Goal: Find specific page/section: Find specific page/section

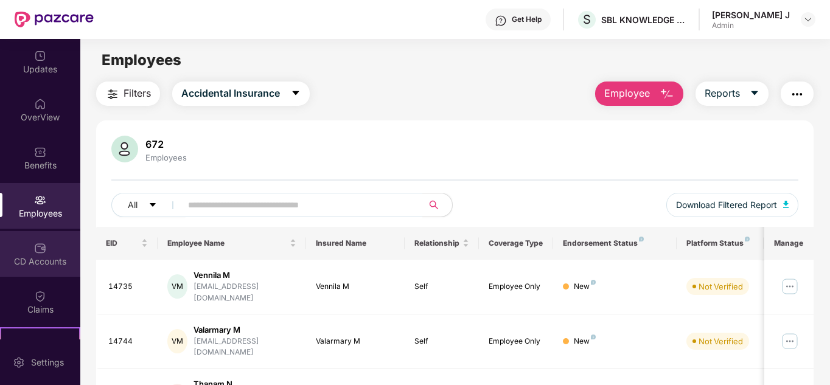
click at [35, 257] on div "CD Accounts" at bounding box center [40, 262] width 80 height 12
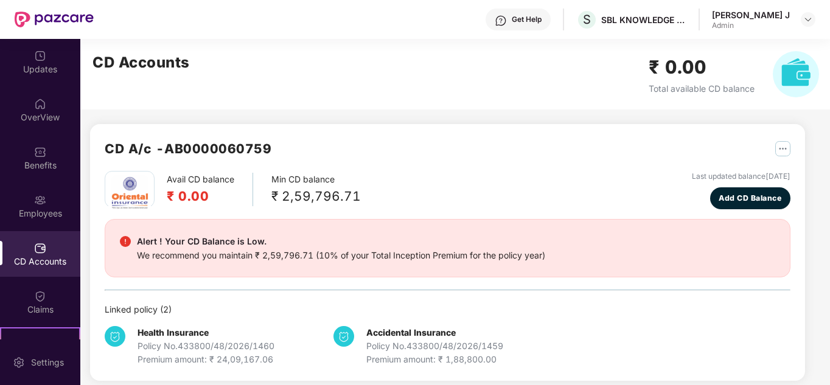
scroll to position [132, 0]
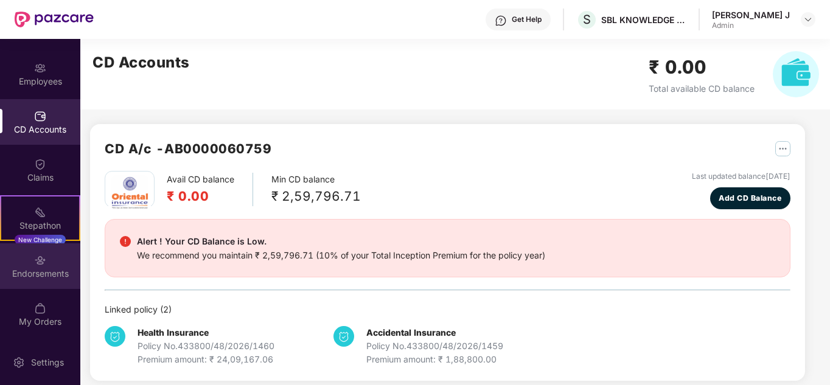
click at [30, 269] on div "Endorsements" at bounding box center [40, 274] width 80 height 12
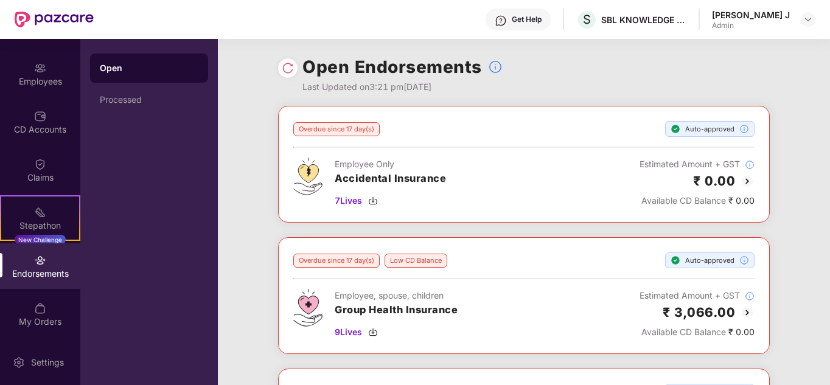
click at [296, 65] on div at bounding box center [287, 67] width 19 height 19
click at [291, 69] on img at bounding box center [288, 68] width 12 height 12
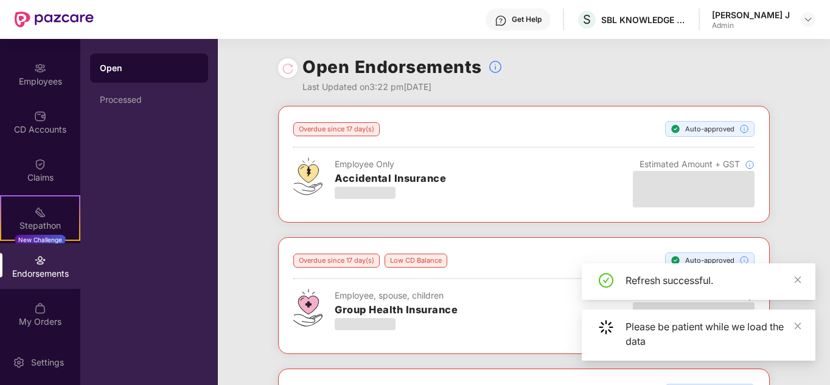
click at [605, 97] on div "Open Endorsements Last Updated on 3:22 pm[DATE]" at bounding box center [524, 72] width 492 height 67
click at [801, 330] on icon "close" at bounding box center [797, 326] width 9 height 9
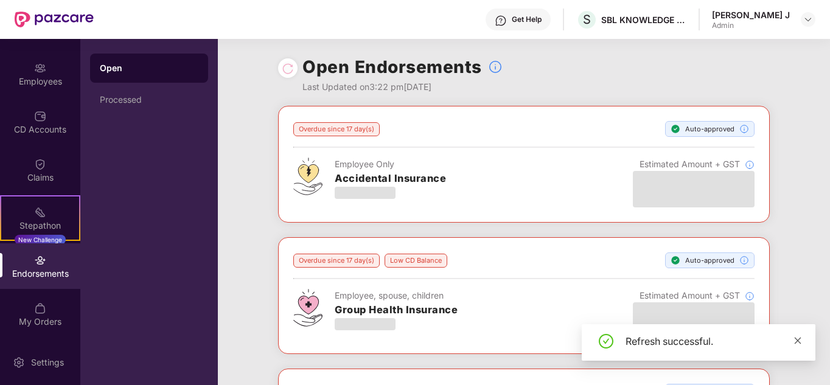
click at [796, 338] on icon "close" at bounding box center [797, 340] width 9 height 9
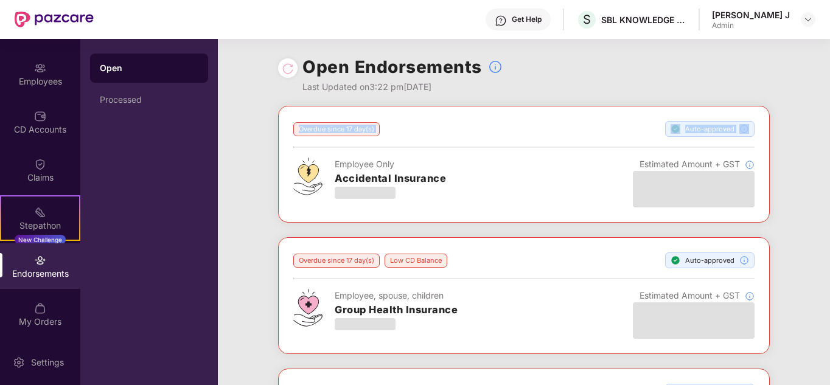
drag, startPoint x: 828, startPoint y: 136, endPoint x: 831, endPoint y: 145, distance: 9.0
click at [829, 145] on html "Get Help S SBL KNOWLEDGE SERVICES PRIVATE LIMITED [PERSON_NAME] J Admin Updates…" at bounding box center [415, 192] width 830 height 385
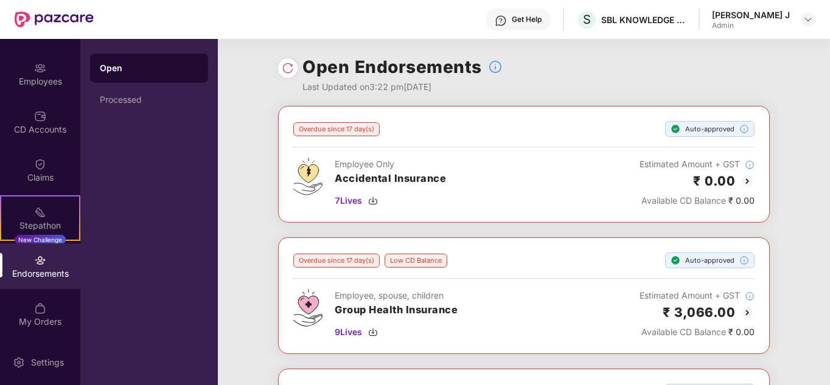
click at [828, 150] on div "Overdue since 17 day(s) Auto-approved Employee Only Accidental Insurance 7 Live…" at bounding box center [524, 304] width 612 height 396
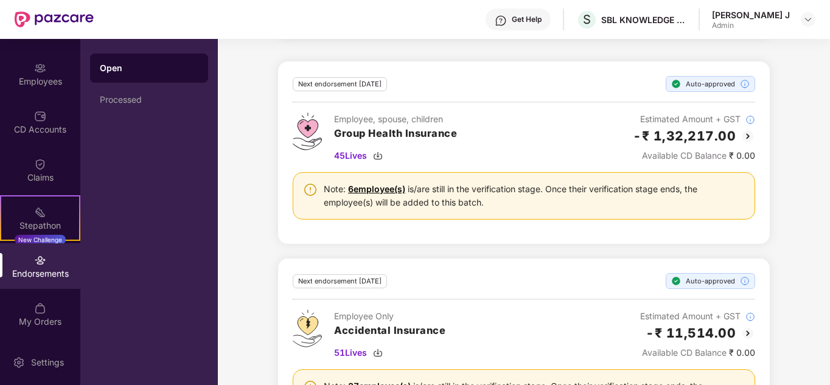
scroll to position [554, 0]
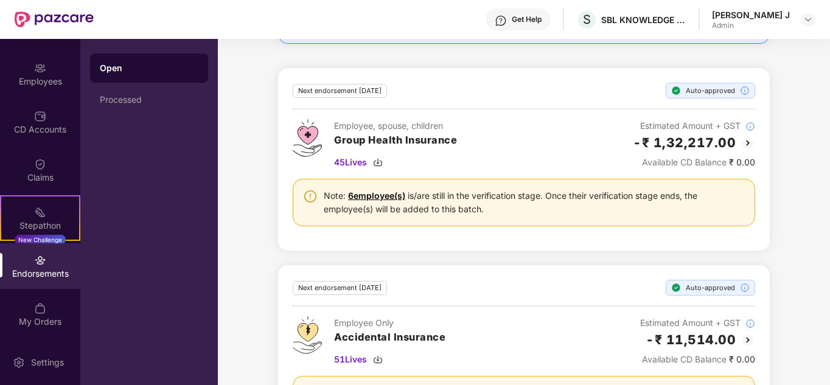
click at [368, 198] on link "6 employee(s)" at bounding box center [376, 195] width 57 height 10
